Goal: Task Accomplishment & Management: Complete application form

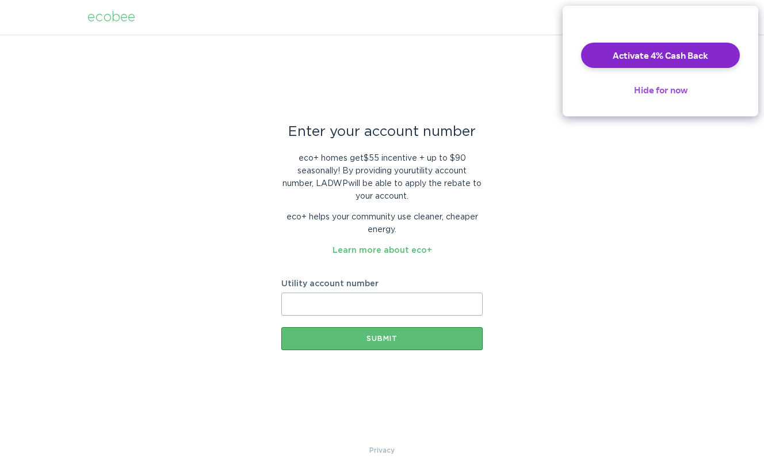
click at [642, 100] on button "Hide for now" at bounding box center [661, 89] width 72 height 25
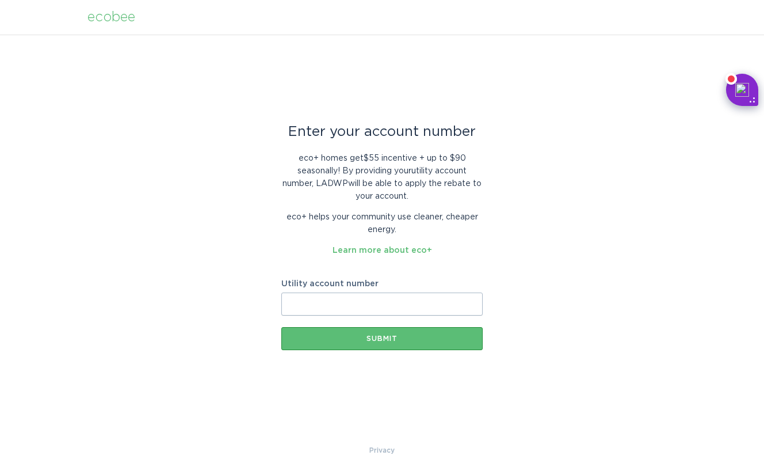
click at [336, 300] on input "Utility account number" at bounding box center [381, 303] width 201 height 23
click at [533, 270] on div "Enter your account number eco+ homes get $55 incentive + up to $90 seasonally !…" at bounding box center [382, 239] width 764 height 409
click at [352, 302] on input "Utility account number" at bounding box center [381, 303] width 201 height 23
paste input "924774100"
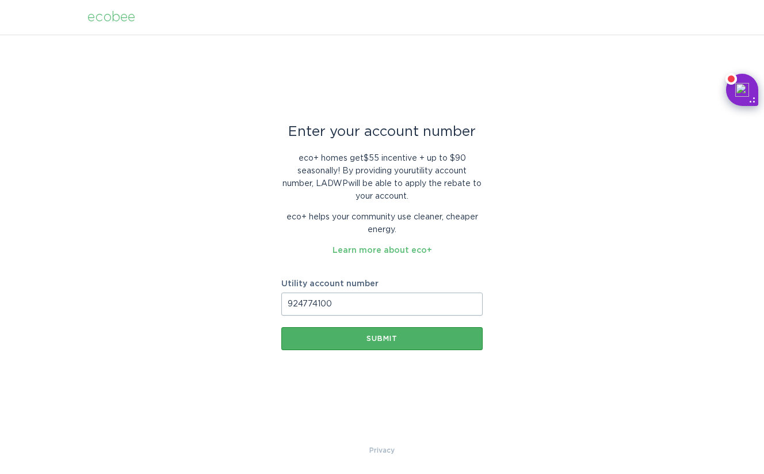
type input "924774100"
click at [470, 344] on button "Submit" at bounding box center [381, 338] width 201 height 23
